Goal: Information Seeking & Learning: Learn about a topic

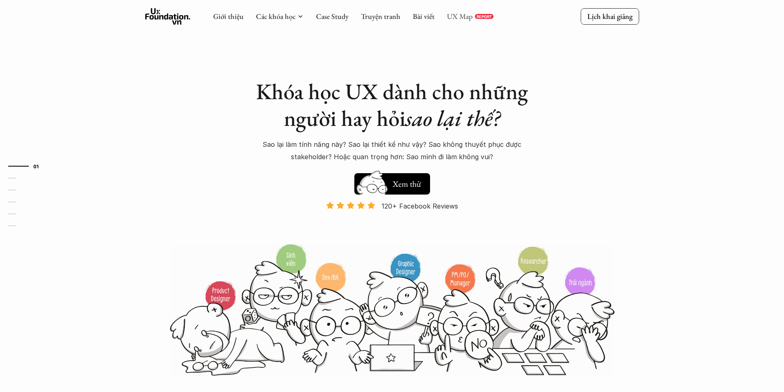
click at [463, 20] on link "UX Map" at bounding box center [460, 16] width 26 height 9
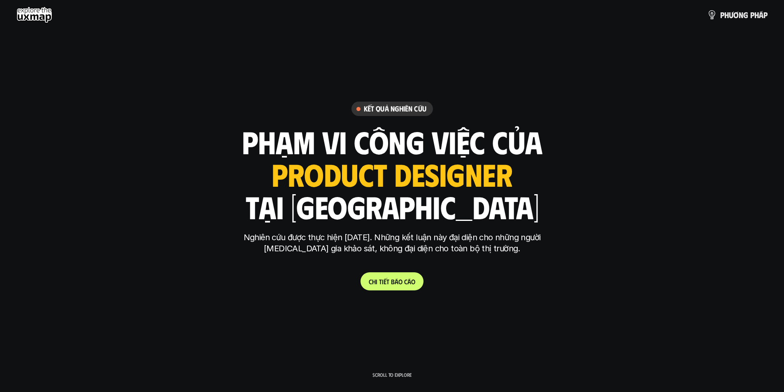
click at [395, 288] on link "C h i t i ế t b á o c á o" at bounding box center [391, 281] width 63 height 18
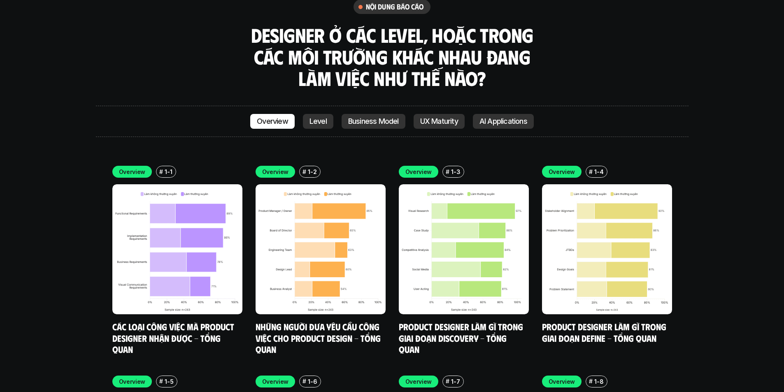
scroll to position [2345, 0]
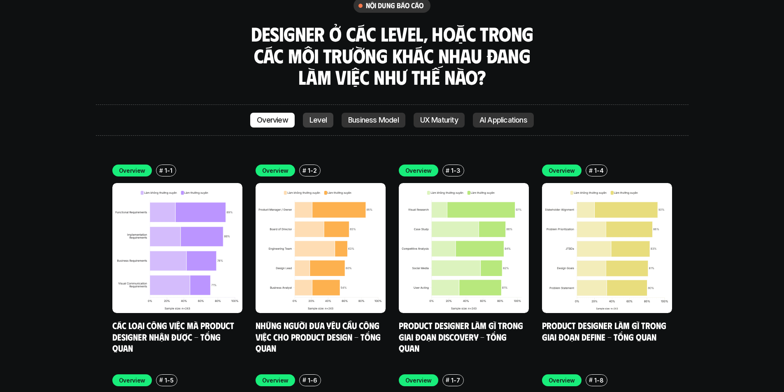
click at [310, 105] on div "Overview Level Business Model UX Maturity AI Applications" at bounding box center [392, 120] width 593 height 31
click at [317, 116] on p "Level" at bounding box center [317, 120] width 17 height 8
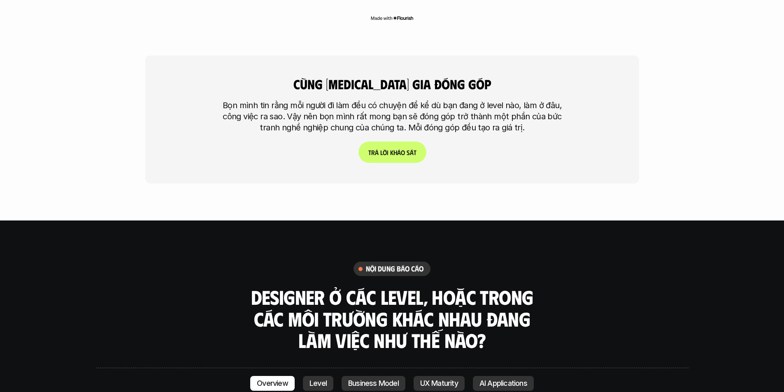
scroll to position [2194, 0]
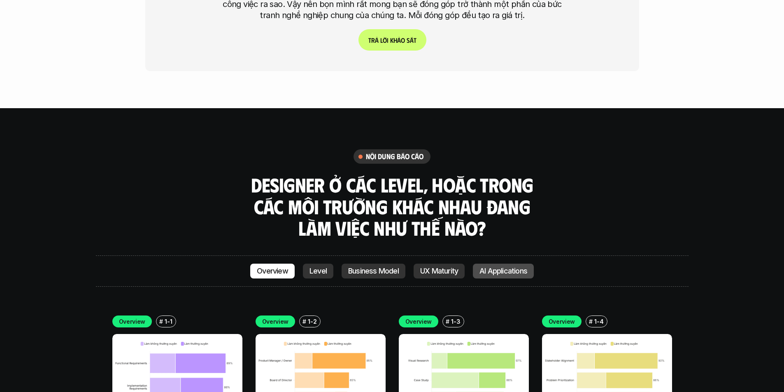
click at [515, 267] on p "AI Applications" at bounding box center [503, 271] width 48 height 8
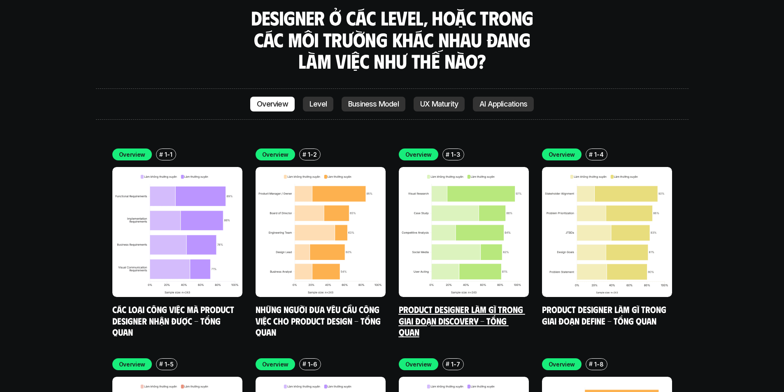
scroll to position [2184, 0]
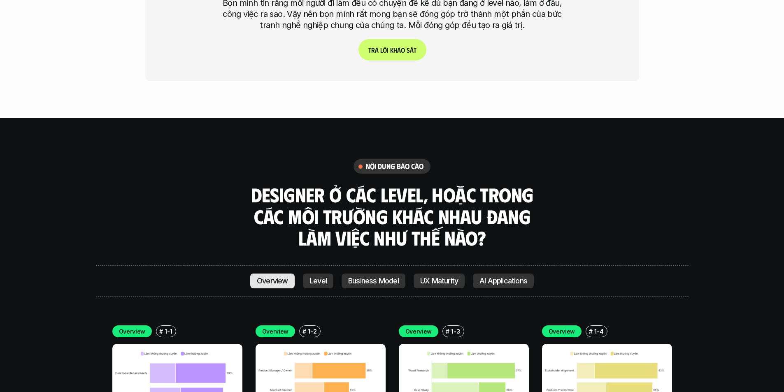
click at [275, 277] on p "Overview" at bounding box center [272, 281] width 31 height 8
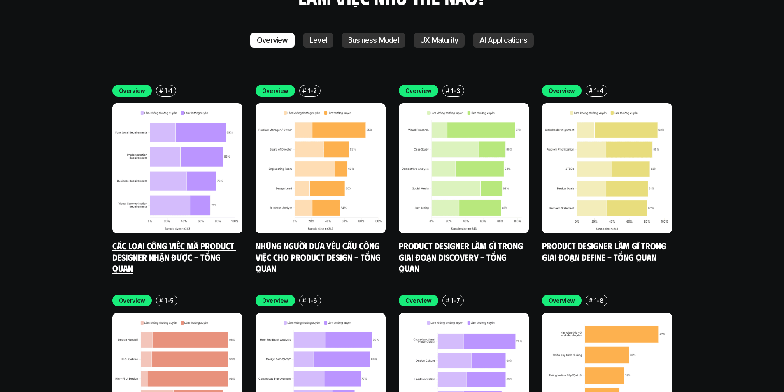
click at [182, 240] on link "Các loại công việc mà Product Designer nhận được - Tổng quan" at bounding box center [174, 257] width 124 height 34
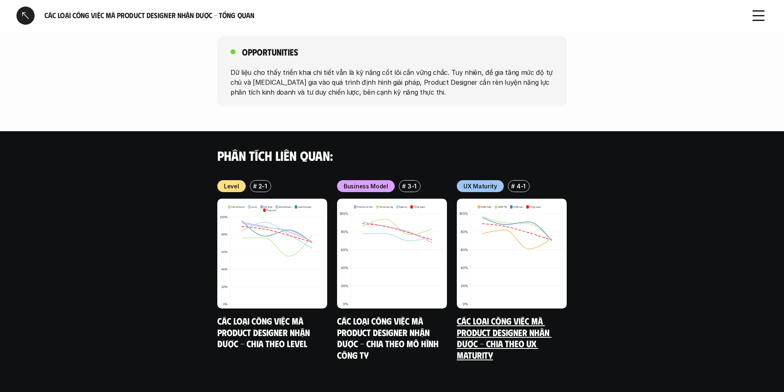
scroll to position [719, 0]
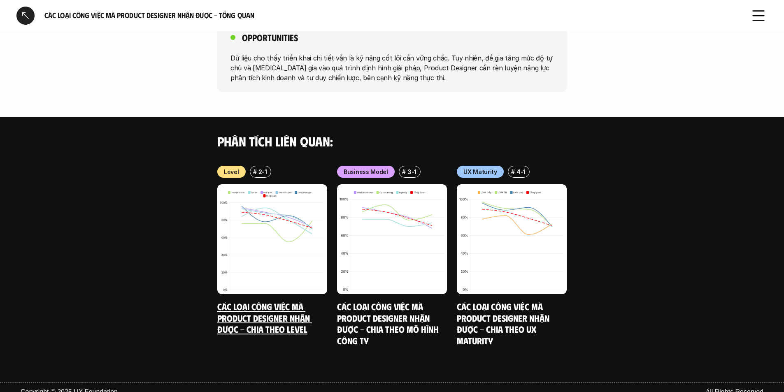
click at [291, 233] on img at bounding box center [272, 239] width 110 height 110
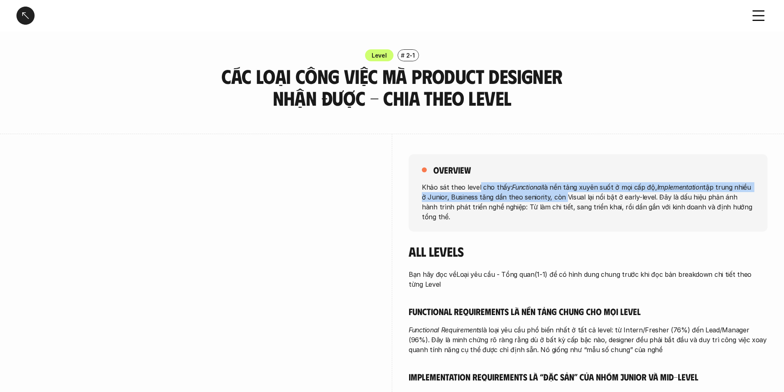
drag, startPoint x: 522, startPoint y: 192, endPoint x: 556, endPoint y: 198, distance: 34.6
click at [556, 198] on p "Khảo sát theo level cho thấy: Functional là nền tảng xuyên suốt ở mọi cấp độ, I…" at bounding box center [588, 202] width 333 height 40
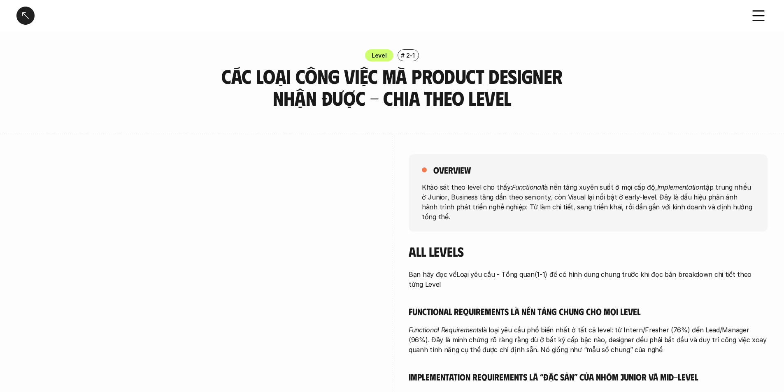
click at [521, 166] on div "overview" at bounding box center [588, 170] width 333 height 12
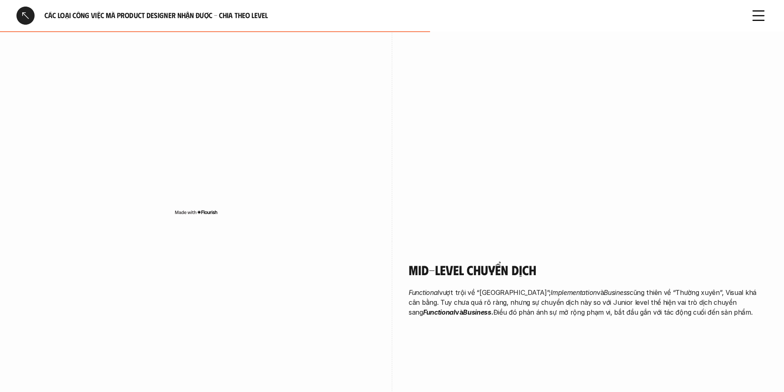
scroll to position [861, 0]
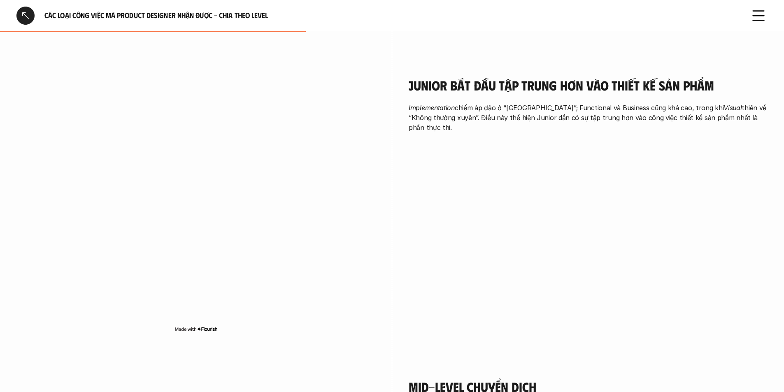
click at [28, 16] on div at bounding box center [25, 16] width 18 height 18
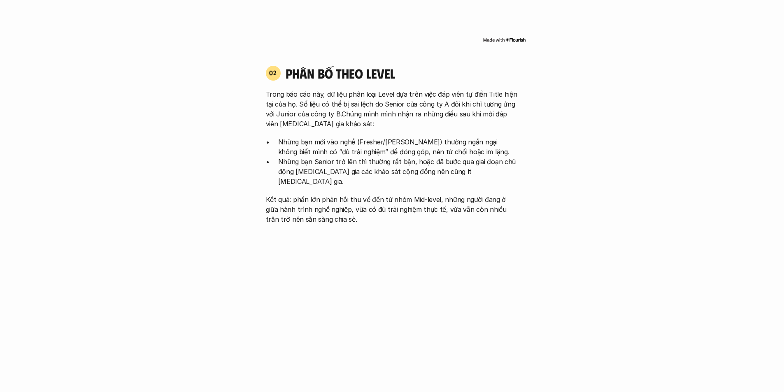
scroll to position [2425, 0]
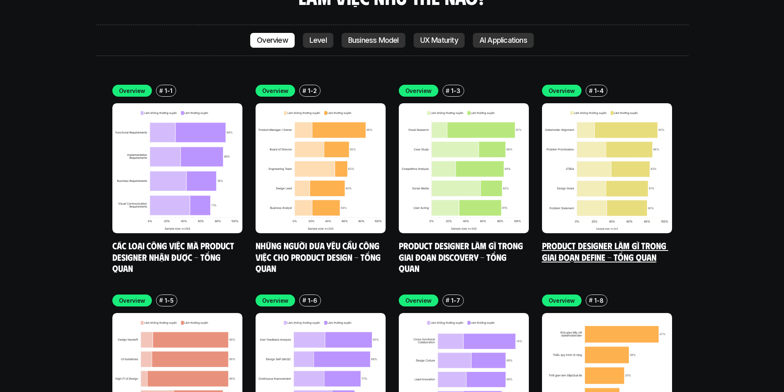
click at [633, 151] on img at bounding box center [607, 168] width 130 height 130
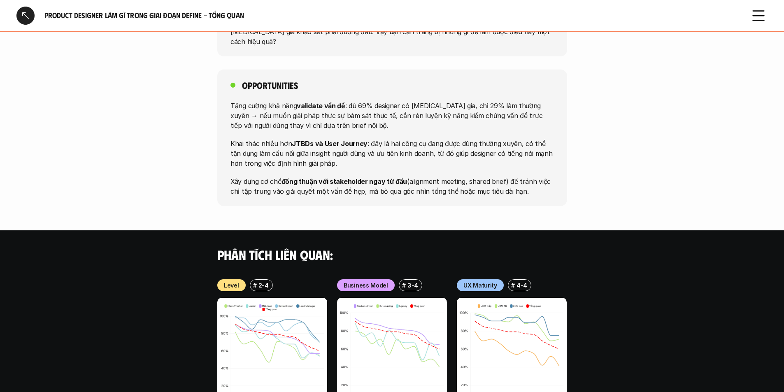
scroll to position [871, 0]
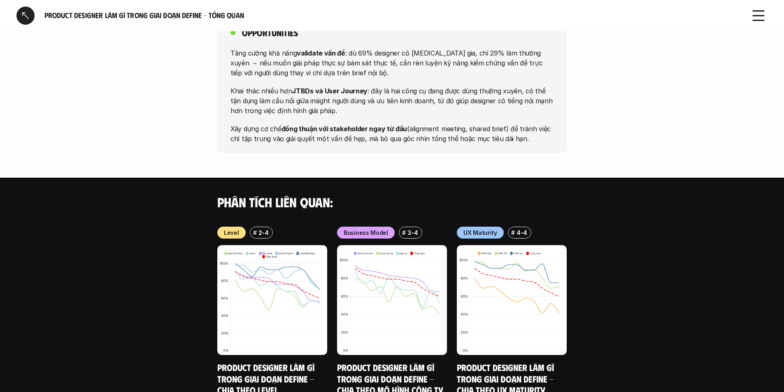
click at [121, 253] on div "Phân tích liên quan: Level # 2-4 Product Designer làm gì trong giai đoạn Define…" at bounding box center [392, 295] width 784 height 234
click at [103, 235] on div "Phân tích liên quan: Level # 2-4 Product Designer làm gì trong giai đoạn Define…" at bounding box center [392, 295] width 784 height 234
